Goal: Task Accomplishment & Management: Use online tool/utility

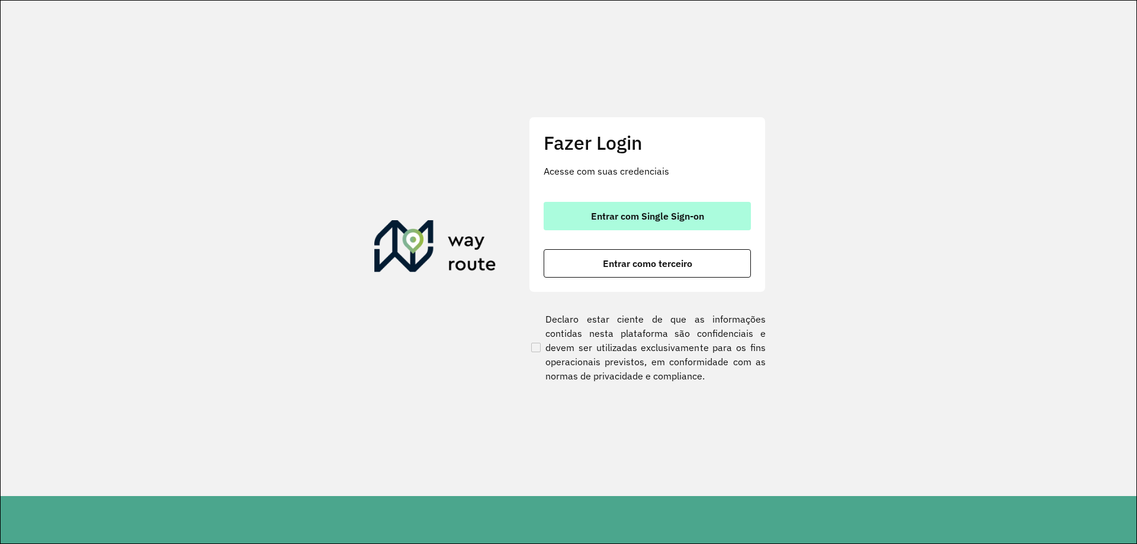
click at [624, 222] on button "Entrar com Single Sign-on" at bounding box center [647, 216] width 207 height 28
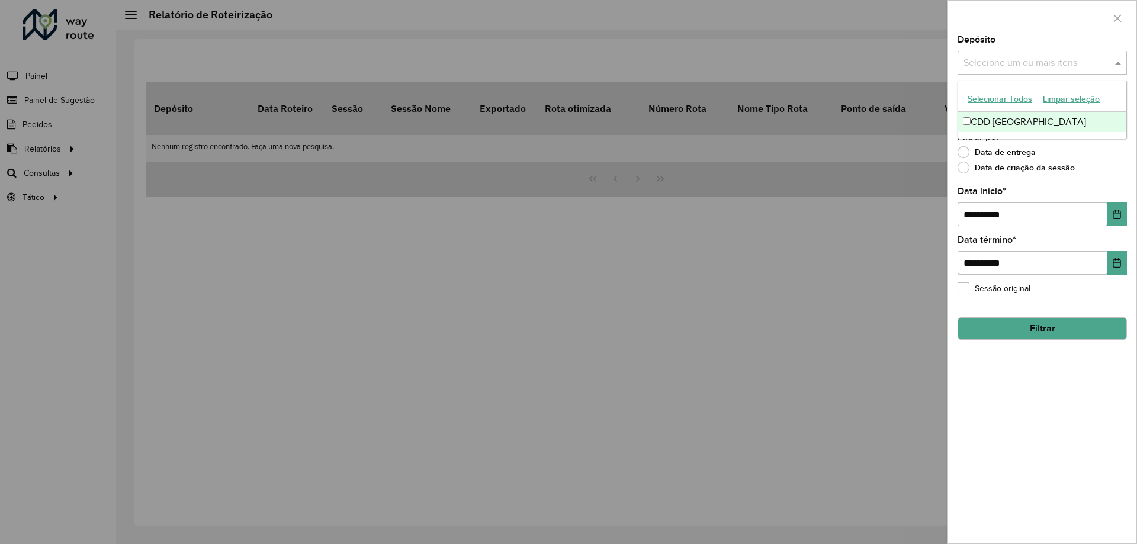
click at [1009, 65] on input "text" at bounding box center [1036, 63] width 152 height 14
click at [991, 121] on div "CDD [GEOGRAPHIC_DATA]" at bounding box center [1042, 122] width 168 height 20
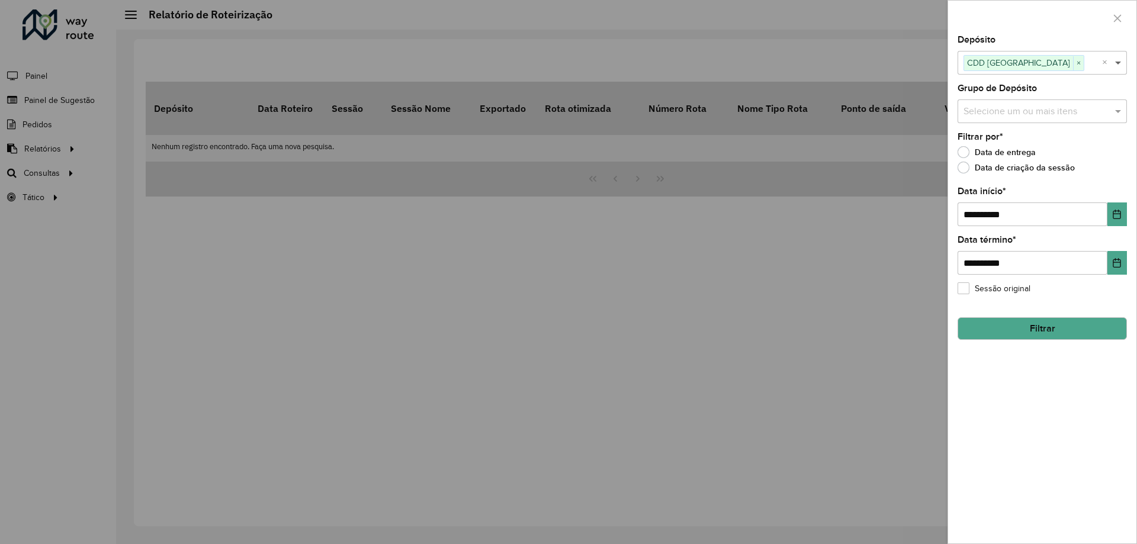
click at [1117, 68] on span at bounding box center [1119, 63] width 15 height 14
click at [1027, 113] on input "text" at bounding box center [1036, 112] width 152 height 14
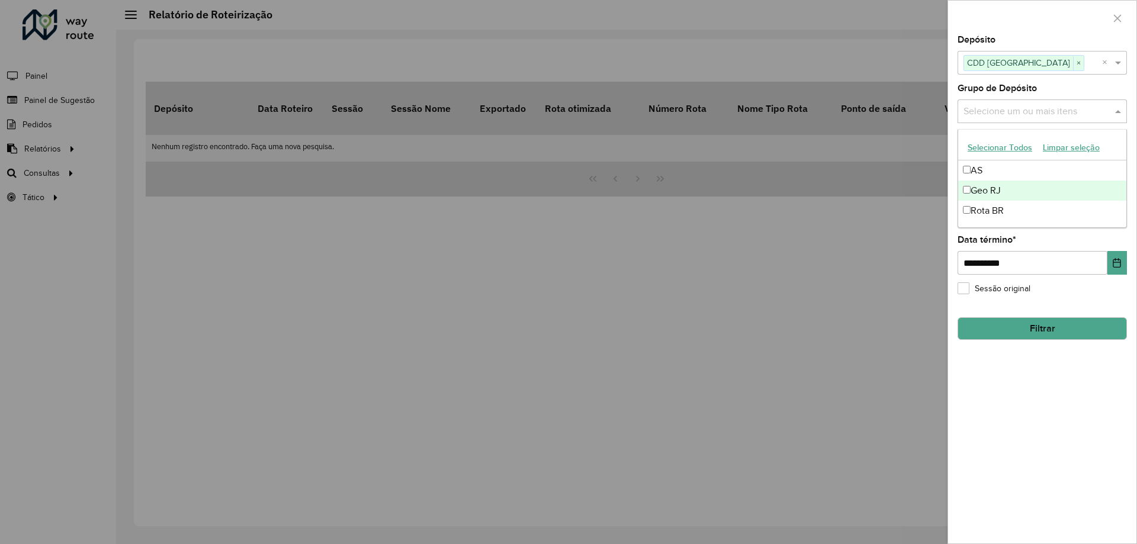
click at [995, 192] on div "Geo RJ" at bounding box center [1042, 191] width 168 height 20
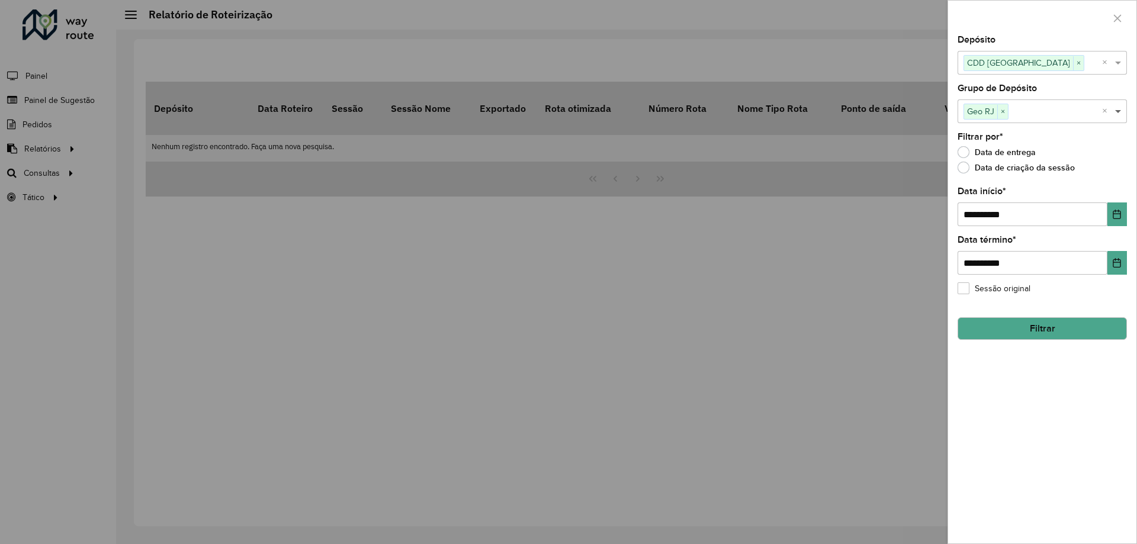
click at [1126, 108] on span at bounding box center [1119, 111] width 15 height 14
click at [1037, 333] on button "Filtrar" at bounding box center [1041, 328] width 169 height 23
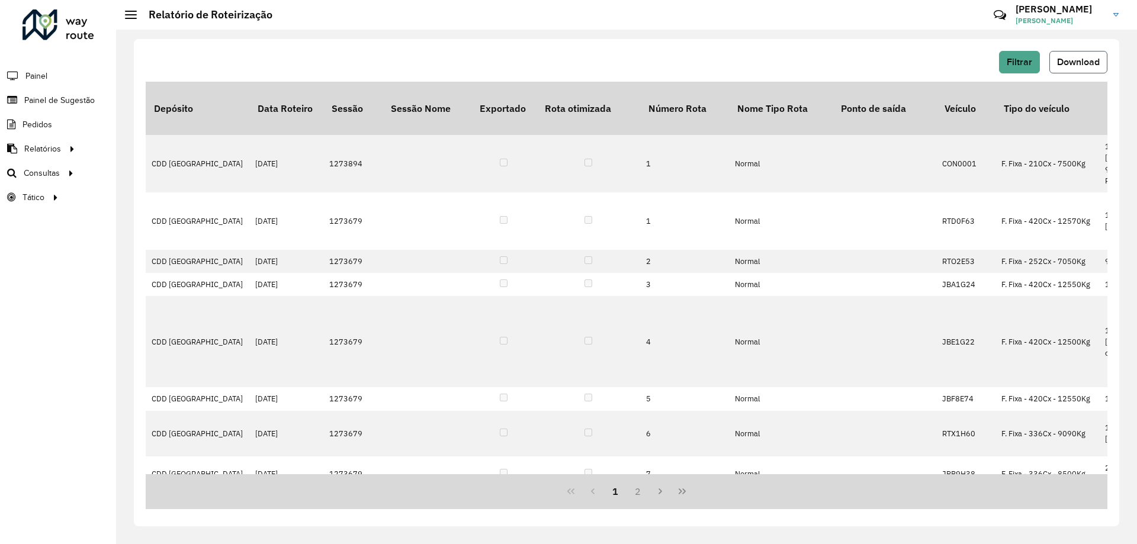
click at [1067, 57] on span "Download" at bounding box center [1078, 62] width 43 height 10
click at [175, 177] on span "Roteirização" at bounding box center [158, 173] width 48 height 12
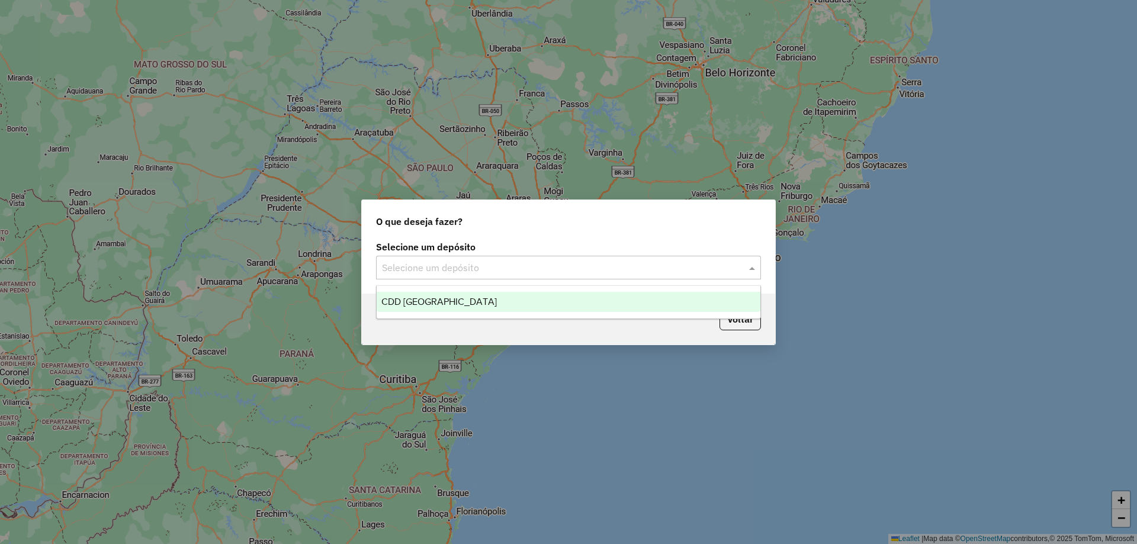
click at [592, 274] on input "text" at bounding box center [556, 268] width 349 height 14
click at [483, 300] on div "CDD [GEOGRAPHIC_DATA]" at bounding box center [569, 302] width 384 height 20
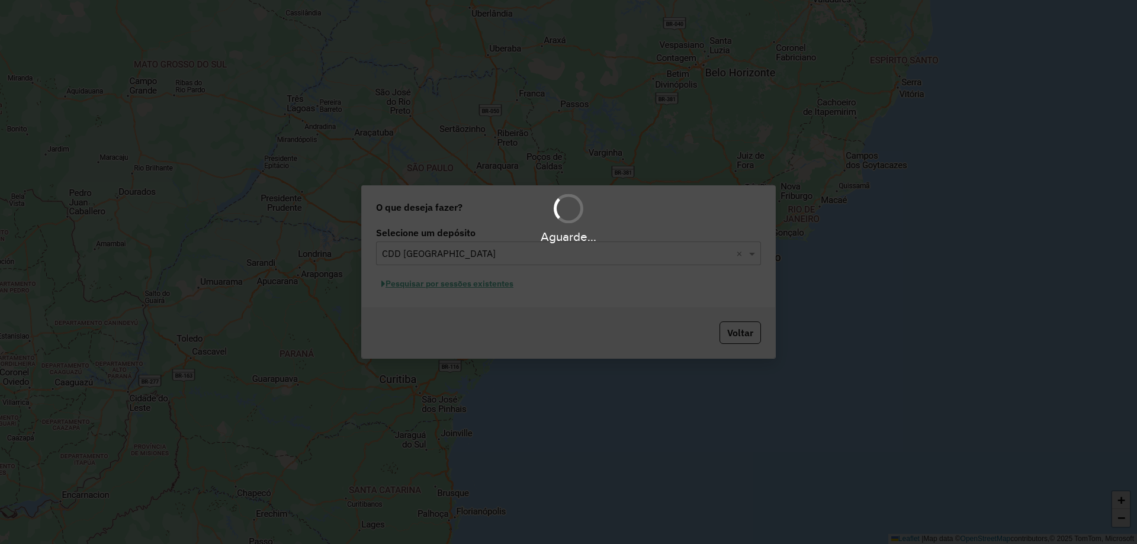
click at [465, 287] on div "Aguarde..." at bounding box center [568, 272] width 1137 height 544
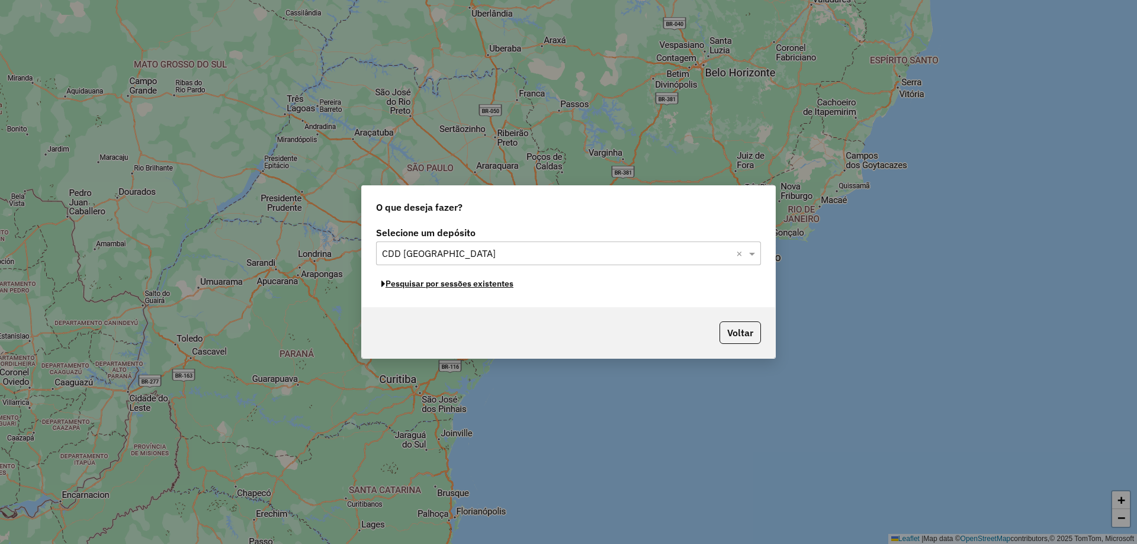
click at [465, 287] on button "Pesquisar por sessões existentes" at bounding box center [447, 284] width 143 height 18
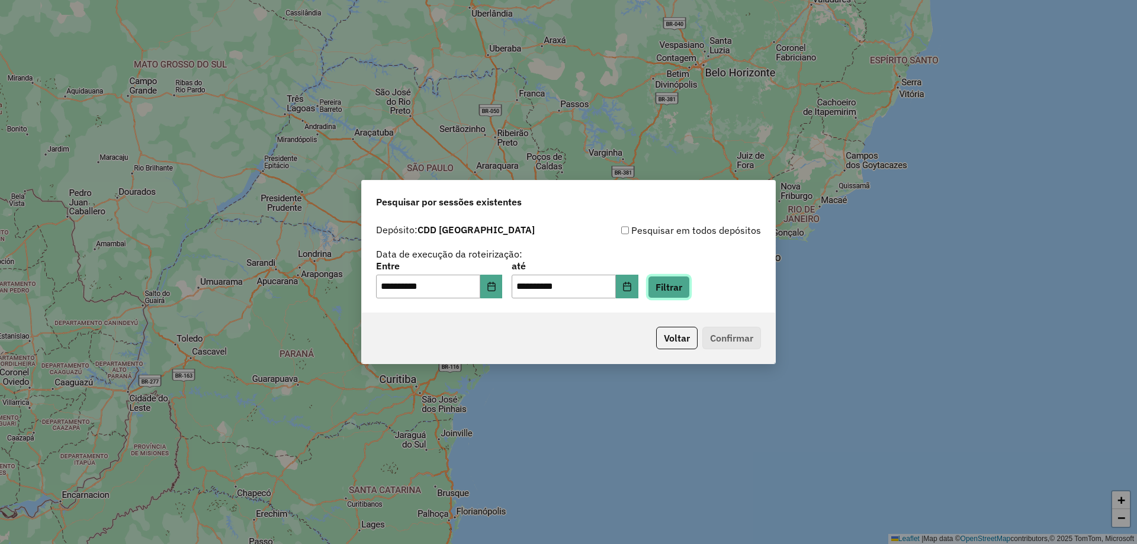
click at [690, 284] on button "Filtrar" at bounding box center [669, 287] width 42 height 23
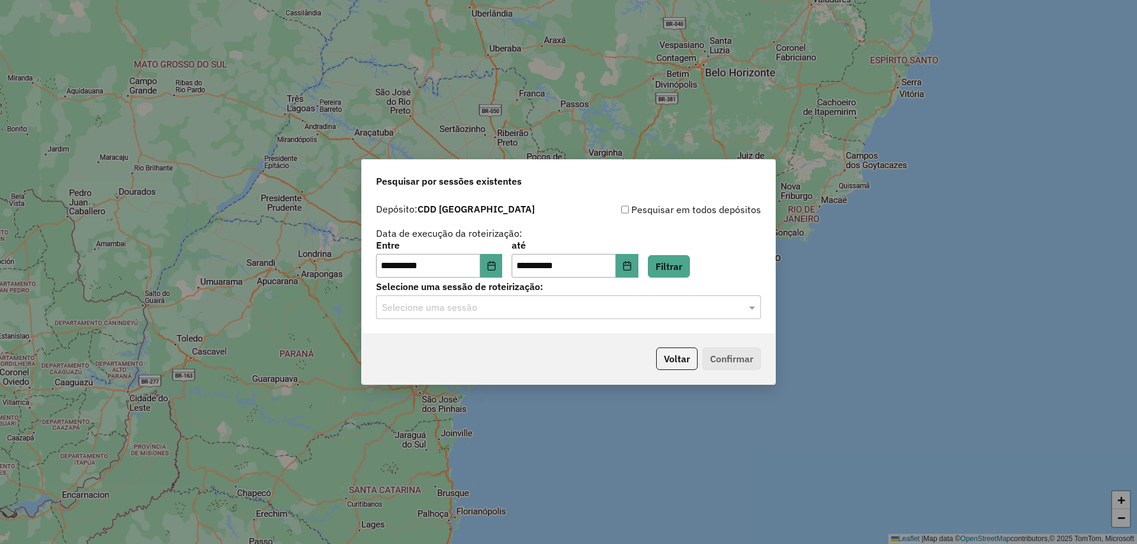
click at [497, 301] on input "text" at bounding box center [556, 308] width 349 height 14
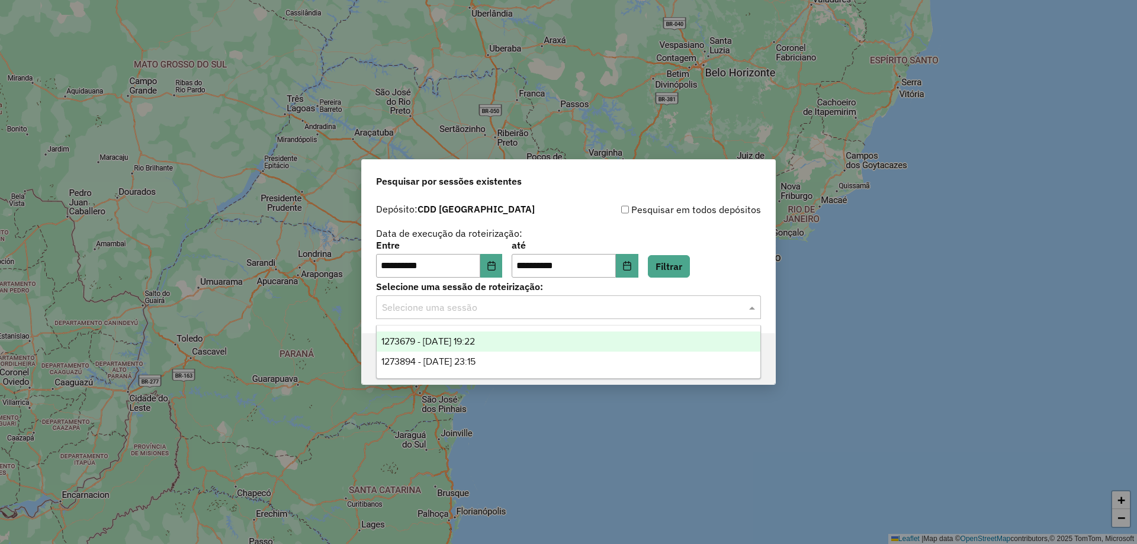
click at [462, 340] on span "1273679 - 11/09/2025 19:22" at bounding box center [428, 341] width 94 height 10
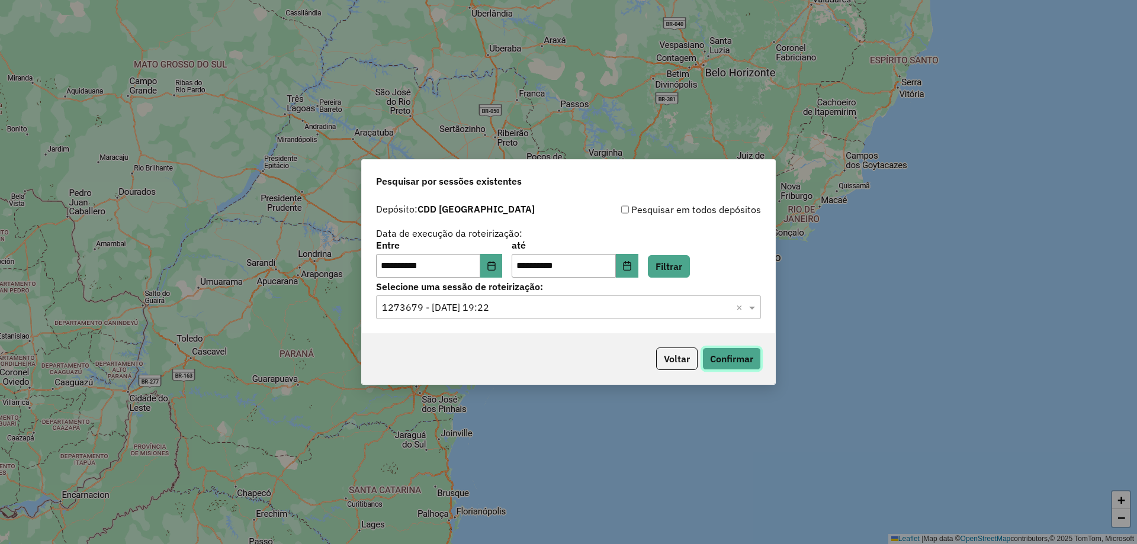
click at [741, 360] on button "Confirmar" at bounding box center [731, 359] width 59 height 23
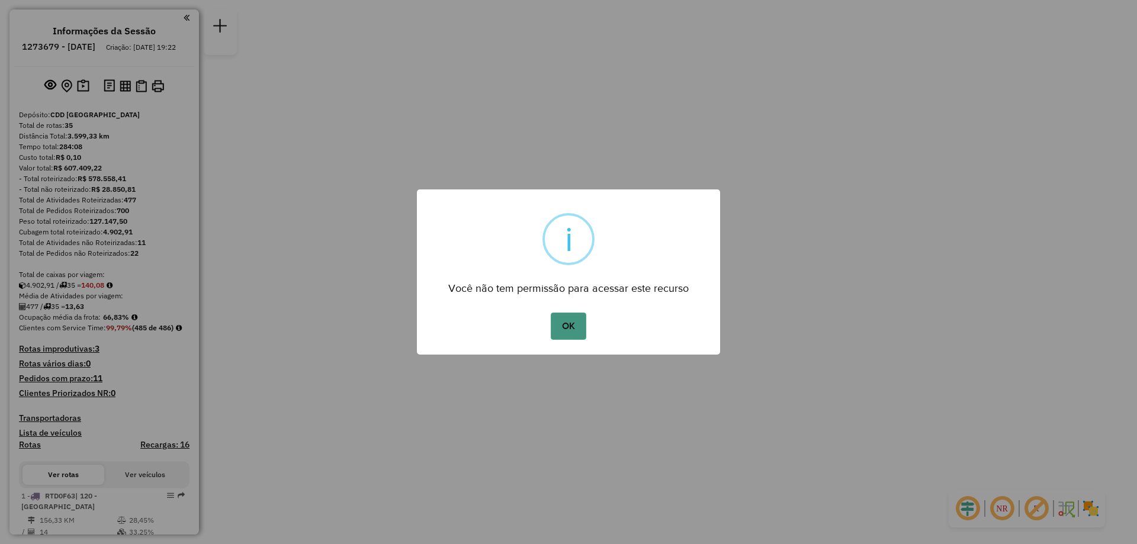
click at [573, 321] on button "OK" at bounding box center [568, 326] width 35 height 27
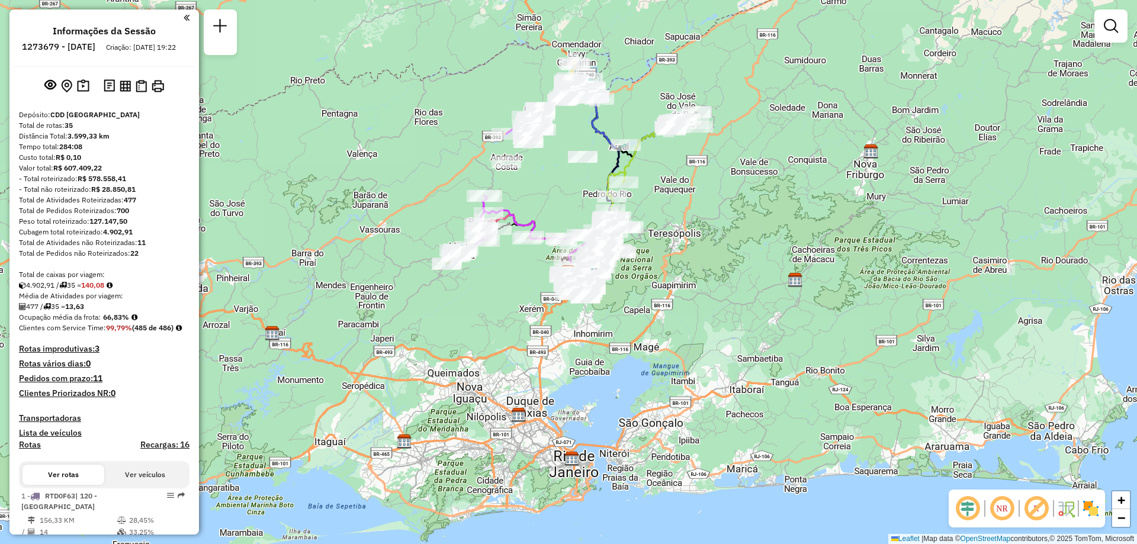
scroll to position [533, 0]
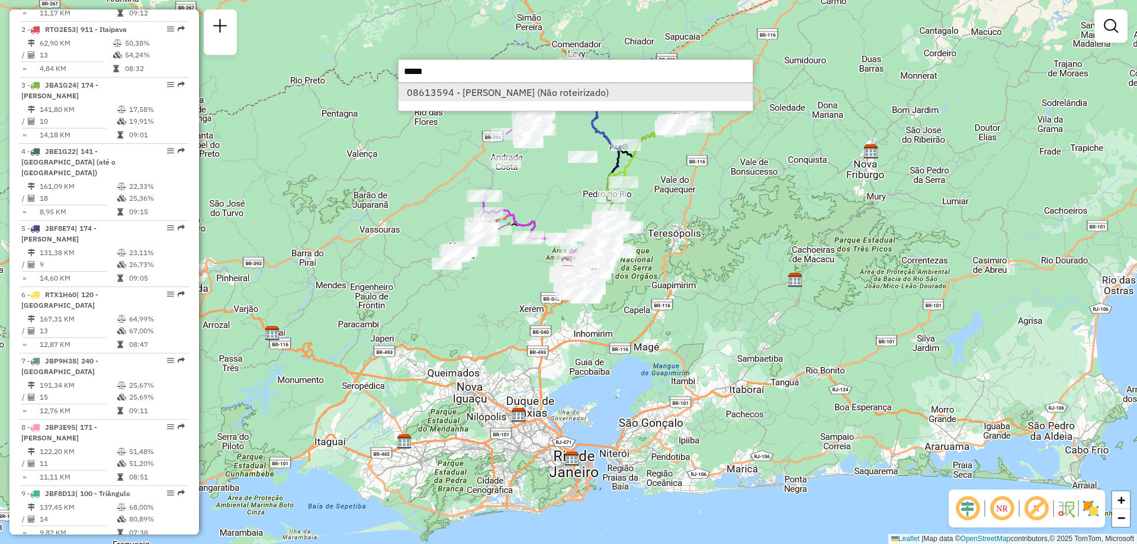
type input "*****"
click at [472, 92] on li "08613594 - CLAUDINEI DOS SANTOS PEREIRA (Não roteirizado)" at bounding box center [576, 92] width 354 height 18
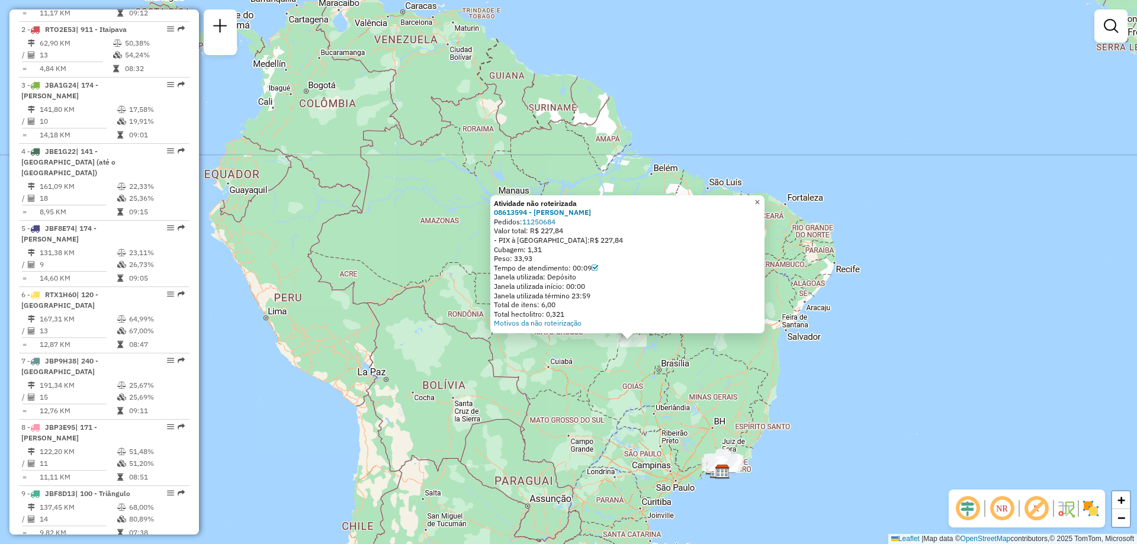
click at [760, 197] on span "×" at bounding box center [756, 202] width 5 height 10
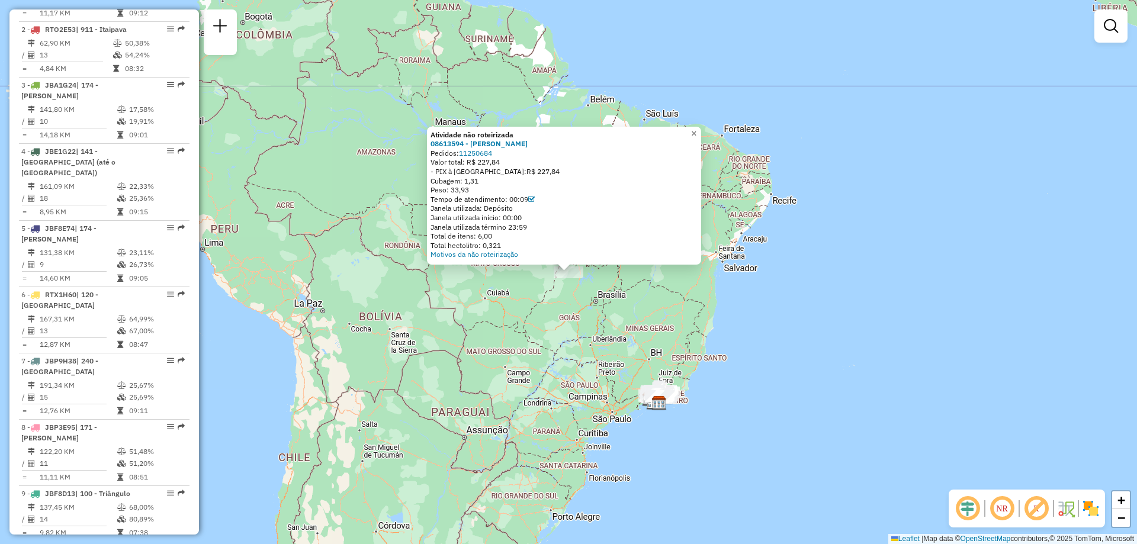
click at [696, 128] on span "×" at bounding box center [693, 133] width 5 height 10
